Goal: Browse casually

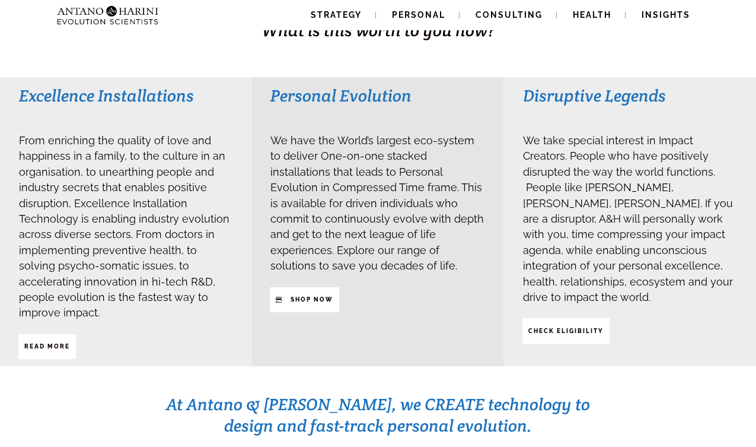
scroll to position [266, 0]
click at [299, 296] on strong "SHop NOW" at bounding box center [312, 298] width 43 height 7
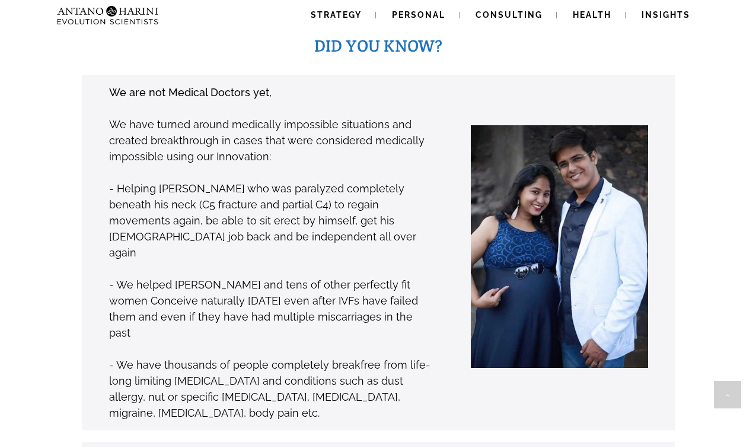
scroll to position [910, 0]
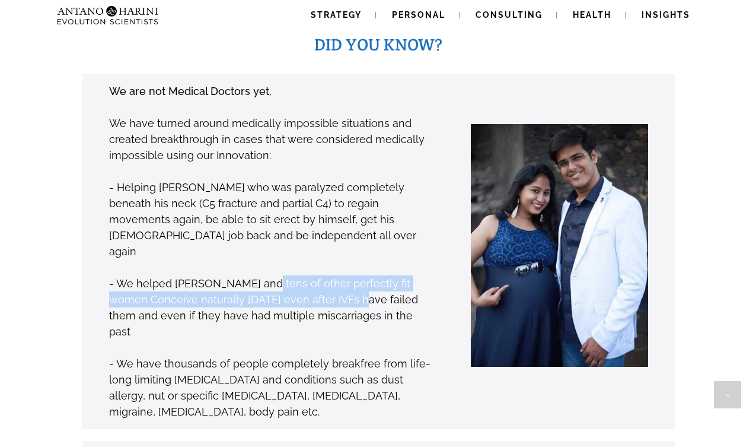
drag, startPoint x: 265, startPoint y: 234, endPoint x: 354, endPoint y: 259, distance: 92.4
click at [336, 275] on p "- We helped [PERSON_NAME] and tens of other perfectly fit women Conceive natura…" at bounding box center [271, 307] width 324 height 64
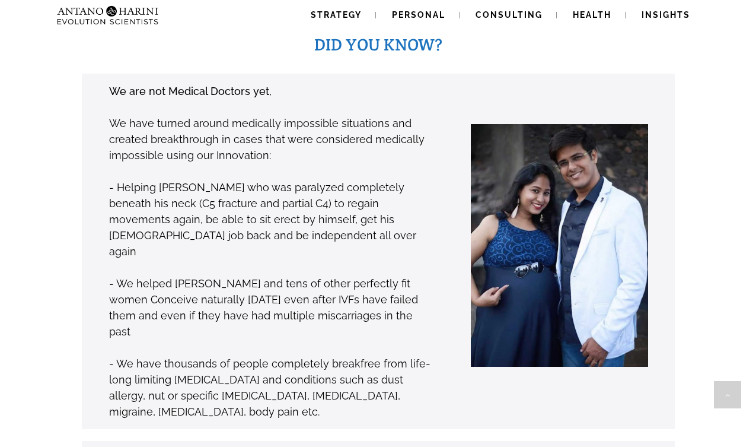
click at [365, 278] on p "- We helped [PERSON_NAME] and tens of other perfectly fit women Conceive natura…" at bounding box center [271, 307] width 324 height 64
click at [259, 275] on p "- We helped [PERSON_NAME] and tens of other perfectly fit women Conceive natura…" at bounding box center [271, 307] width 324 height 64
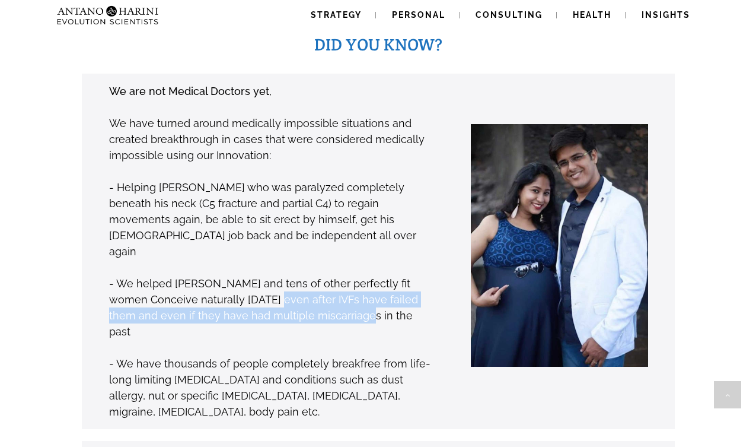
drag, startPoint x: 259, startPoint y: 256, endPoint x: 346, endPoint y: 268, distance: 88.0
click at [339, 275] on p "- We helped [PERSON_NAME] and tens of other perfectly fit women Conceive natura…" at bounding box center [271, 307] width 324 height 64
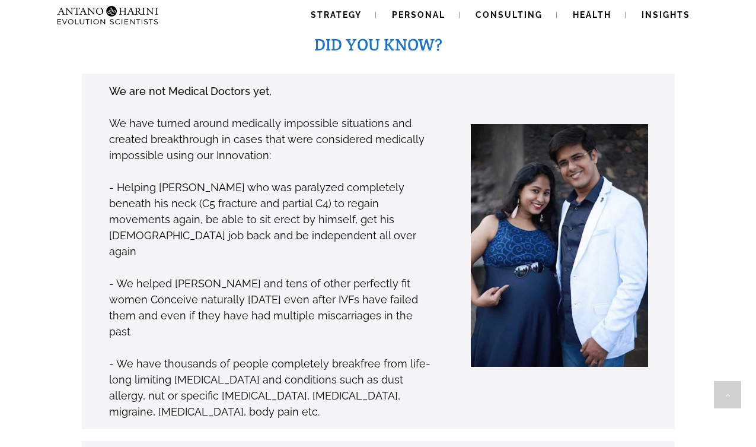
click at [391, 339] on p at bounding box center [271, 347] width 324 height 16
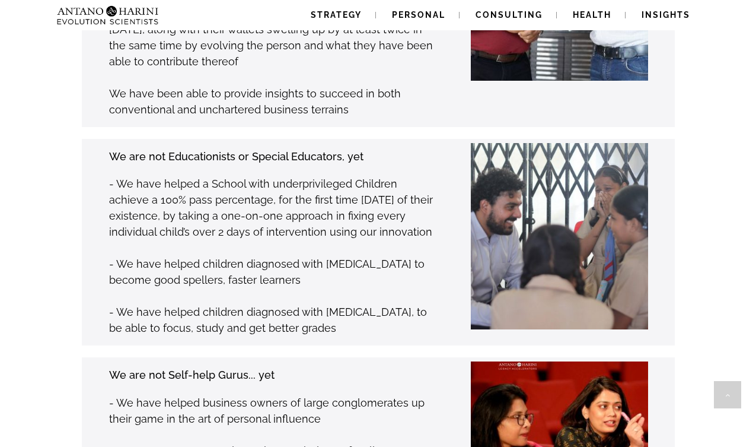
scroll to position [1544, 0]
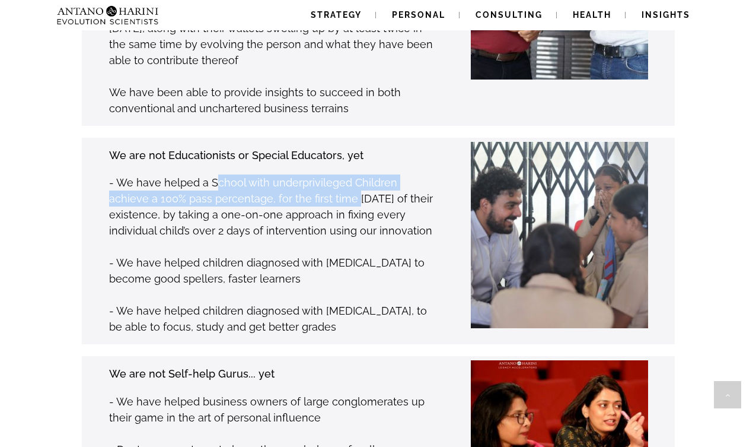
drag, startPoint x: 270, startPoint y: 131, endPoint x: 330, endPoint y: 145, distance: 62.0
click at [316, 174] on p "- We have helped a School with underprivileged Children achieve a 100% pass per…" at bounding box center [271, 206] width 324 height 64
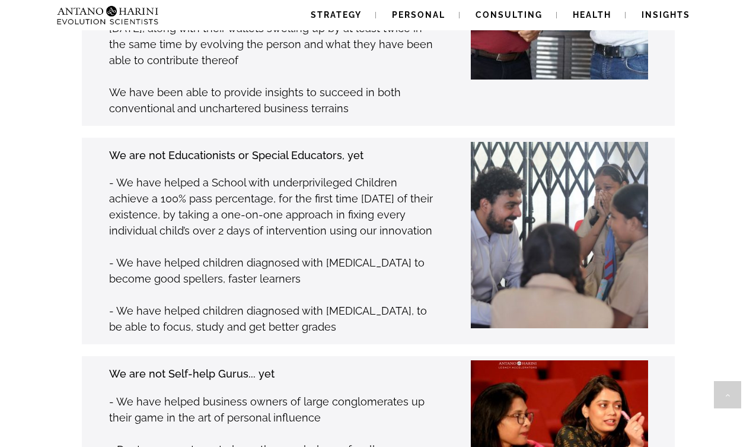
click at [368, 174] on p "- We have helped a School with underprivileged Children achieve a 100% pass per…" at bounding box center [271, 206] width 324 height 64
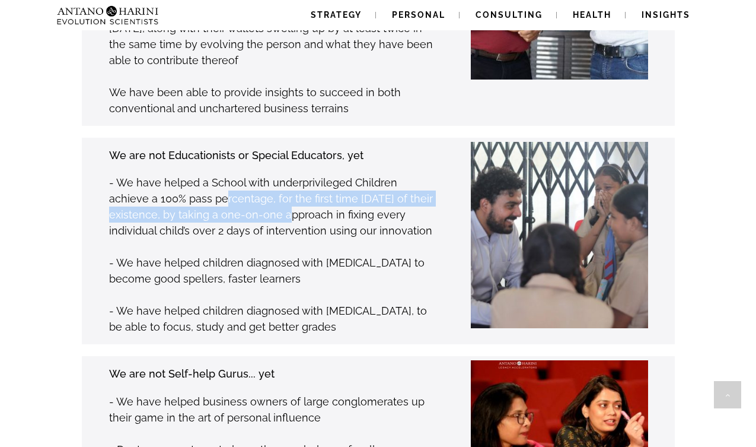
drag, startPoint x: 182, startPoint y: 138, endPoint x: 333, endPoint y: 183, distance: 158.4
click at [278, 174] on p "- We have helped a School with underprivileged Children achieve a 100% pass per…" at bounding box center [271, 206] width 324 height 64
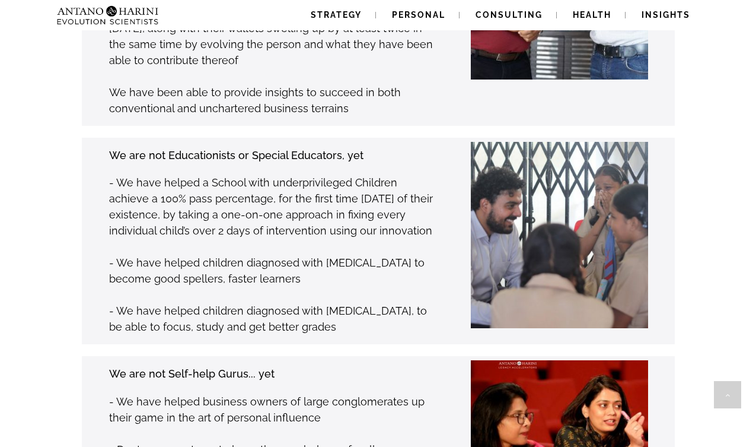
click at [342, 238] on p at bounding box center [271, 246] width 324 height 16
drag, startPoint x: 191, startPoint y: 170, endPoint x: 354, endPoint y: 182, distance: 163.6
click at [320, 177] on p "- We have helped a School with underprivileged Children achieve a 100% pass per…" at bounding box center [271, 206] width 324 height 64
click at [399, 254] on p "- We have helped children diagnosed with [MEDICAL_DATA] to become good spellers…" at bounding box center [271, 270] width 324 height 32
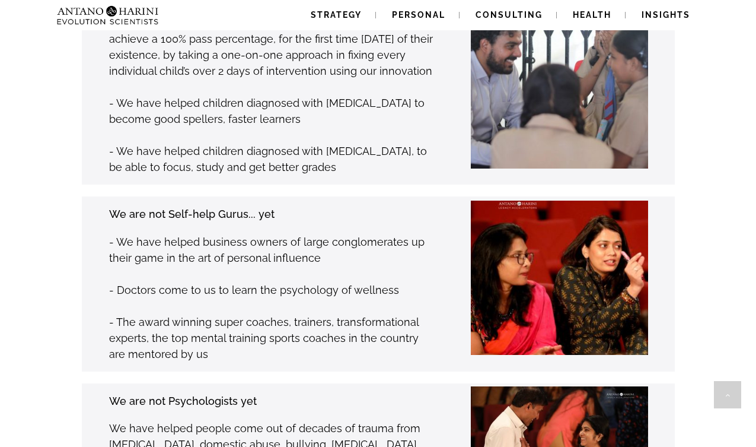
scroll to position [1701, 0]
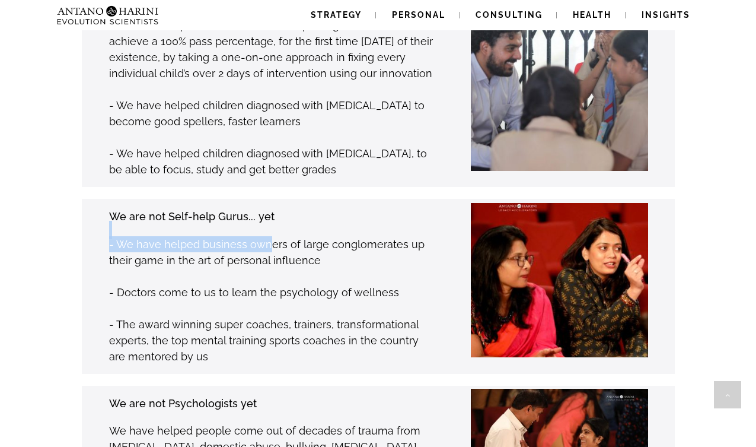
drag, startPoint x: 205, startPoint y: 174, endPoint x: 279, endPoint y: 192, distance: 76.1
click at [268, 208] on div "We are not Self-help Gurus... yet - We have helped business owners of large con…" at bounding box center [272, 286] width 326 height 157
click at [319, 284] on p "- Doctors come to us to learn the psychology of wellness" at bounding box center [271, 292] width 324 height 16
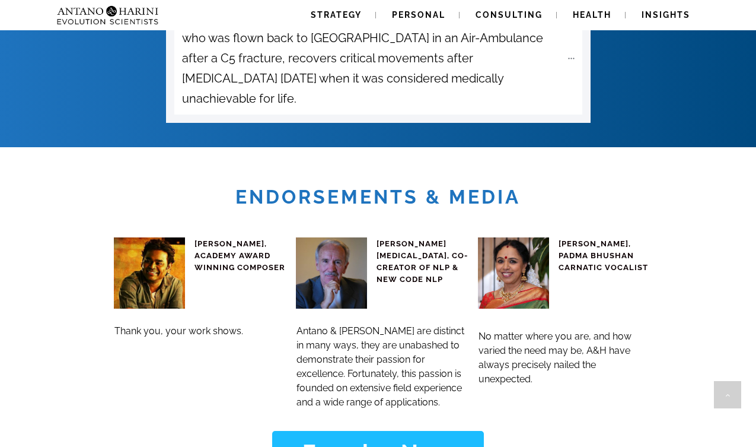
scroll to position [4504, 0]
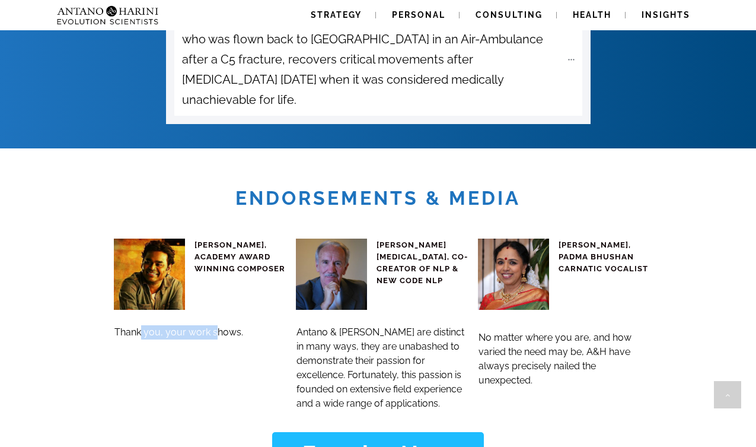
drag, startPoint x: 142, startPoint y: 252, endPoint x: 249, endPoint y: 260, distance: 107.1
click at [231, 326] on span "Thank you, your work shows." at bounding box center [178, 331] width 129 height 11
click at [260, 264] on div "[PERSON_NAME], ACADEMY AWARD WINNING COMPOSER Thank you, your work shows." at bounding box center [200, 317] width 173 height 187
drag, startPoint x: 333, startPoint y: 273, endPoint x: 394, endPoint y: 279, distance: 62.0
click at [386, 325] on h3 "Antano & [PERSON_NAME] are distinct in many ways, they are unabashed to demonst…" at bounding box center [383, 367] width 172 height 85
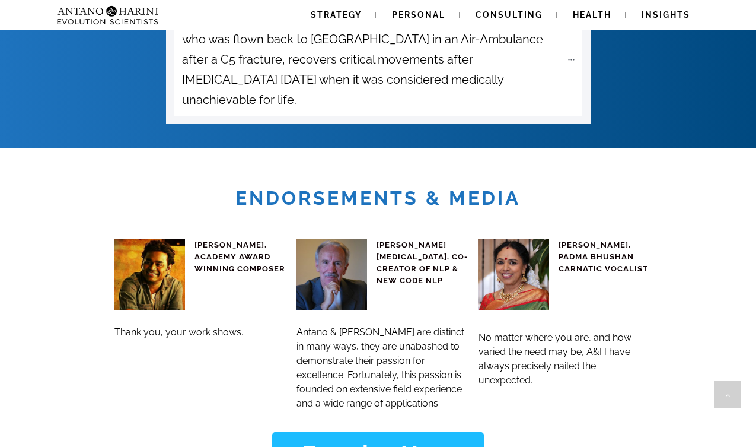
click at [451, 326] on span "Antano & [PERSON_NAME] are distinct in many ways, they are unabashed to demonst…" at bounding box center [381, 368] width 168 height 84
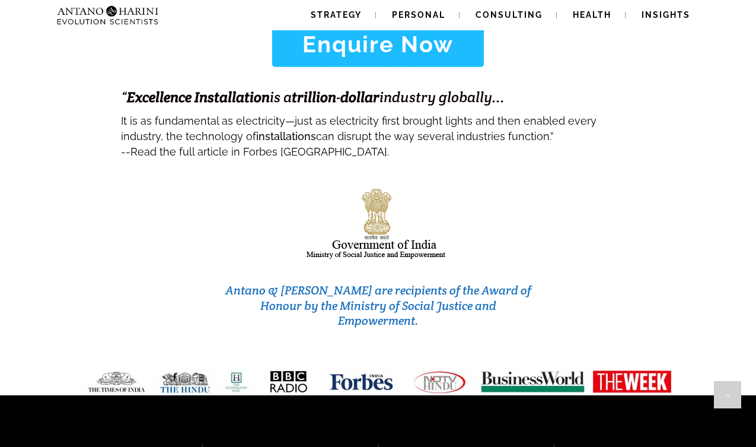
scroll to position [5071, 0]
